Goal: Information Seeking & Learning: Find specific fact

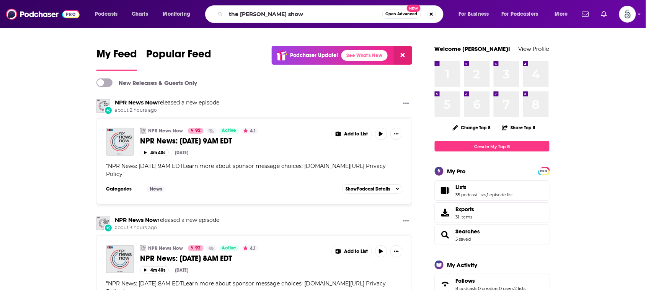
type input "the [PERSON_NAME] show"
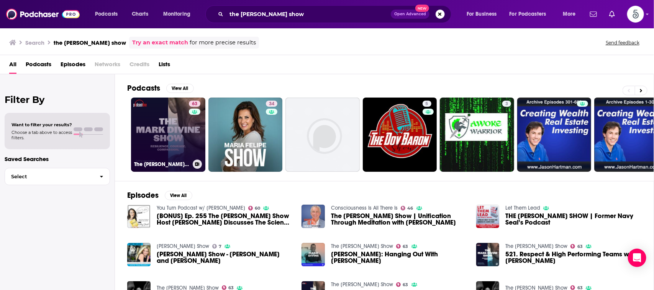
click at [175, 134] on link "63 The [PERSON_NAME] Show" at bounding box center [168, 135] width 74 height 74
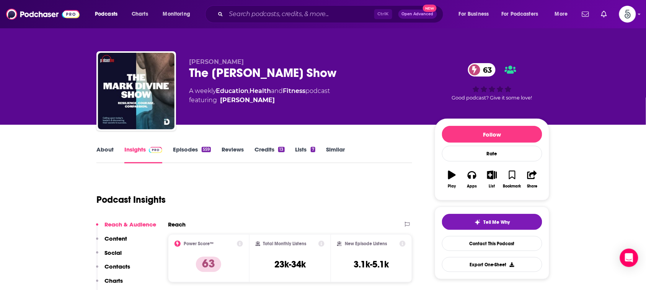
click at [105, 150] on link "About" at bounding box center [104, 155] width 17 height 18
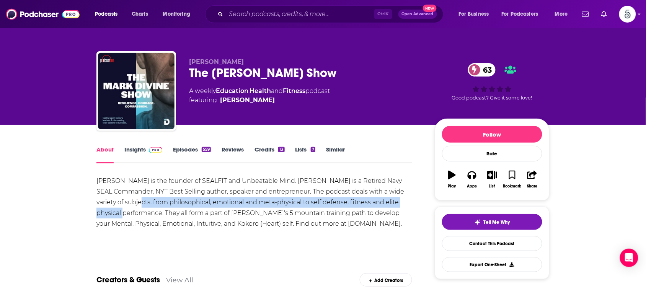
drag, startPoint x: 116, startPoint y: 203, endPoint x: 408, endPoint y: 201, distance: 291.8
click at [408, 201] on div "[PERSON_NAME] is the founder of SEALFIT and Unbeatable Mind. [PERSON_NAME] is a…" at bounding box center [254, 203] width 316 height 54
copy div "hilosophical, emotional and meta-physical to self defense, fitness and elite ph…"
click at [138, 147] on link "Insights" at bounding box center [143, 155] width 38 height 18
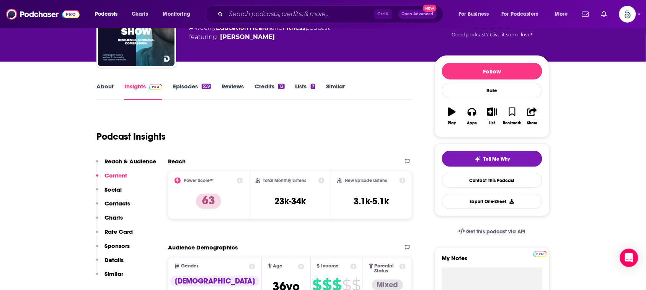
scroll to position [55, 0]
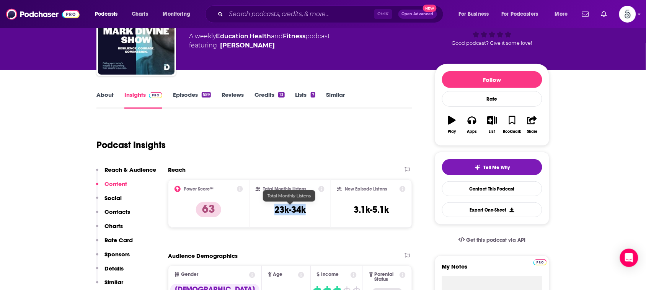
drag, startPoint x: 316, startPoint y: 211, endPoint x: 274, endPoint y: 212, distance: 42.1
click at [274, 212] on div "Total Monthly Listens 23k-34k" at bounding box center [290, 203] width 69 height 35
copy h3 "23k-34k"
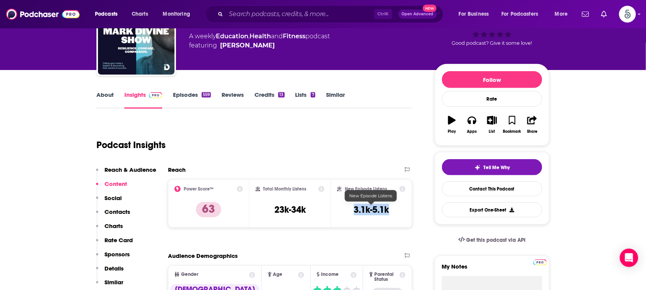
drag, startPoint x: 399, startPoint y: 210, endPoint x: 353, endPoint y: 210, distance: 46.0
click at [353, 210] on div "New Episode Listens 3.1k-5.1k" at bounding box center [371, 203] width 69 height 35
copy h3 "3.1k-5.1k"
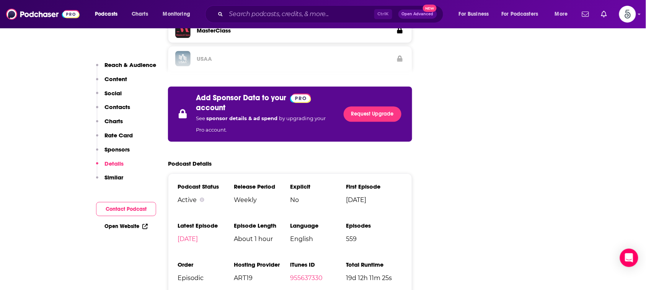
scroll to position [1475, 0]
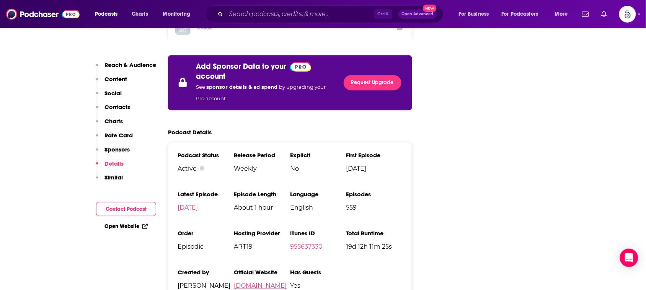
click at [253, 282] on link "[DOMAIN_NAME]" at bounding box center [260, 285] width 53 height 7
